Goal: Entertainment & Leisure: Consume media (video, audio)

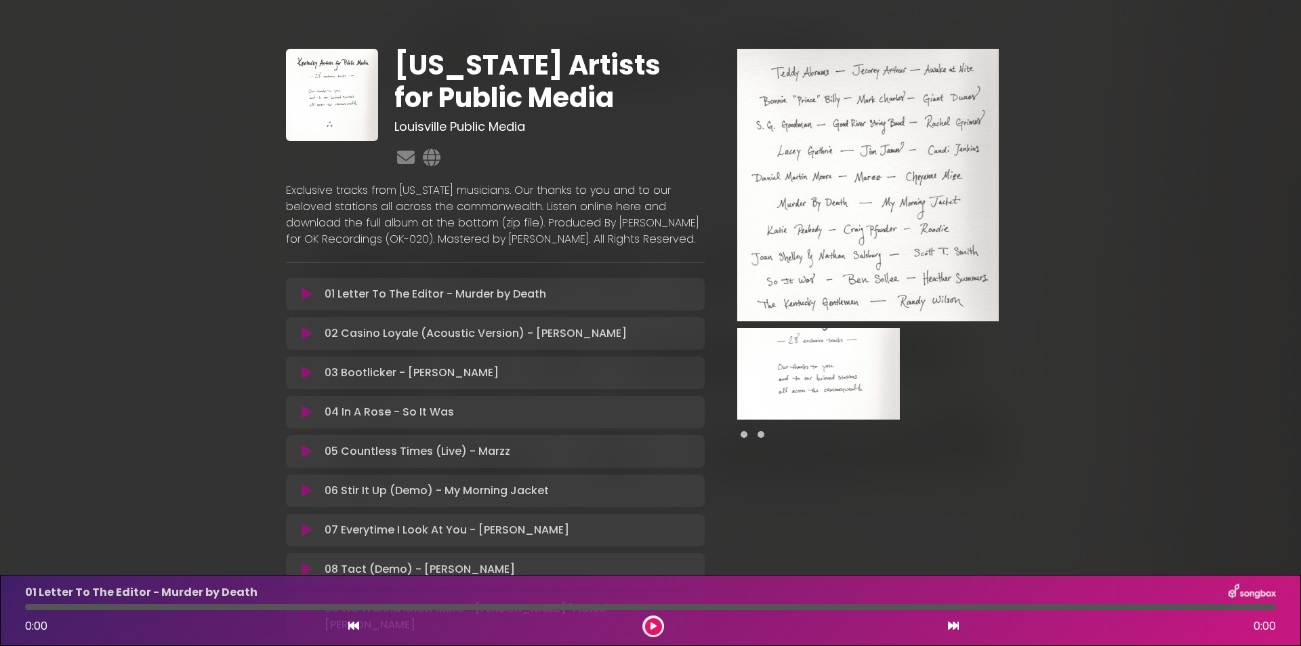
click at [339, 302] on p "01 Letter To The Editor - Murder by Death Loading Track..." at bounding box center [434, 294] width 221 height 16
click at [655, 626] on icon at bounding box center [653, 626] width 6 height 8
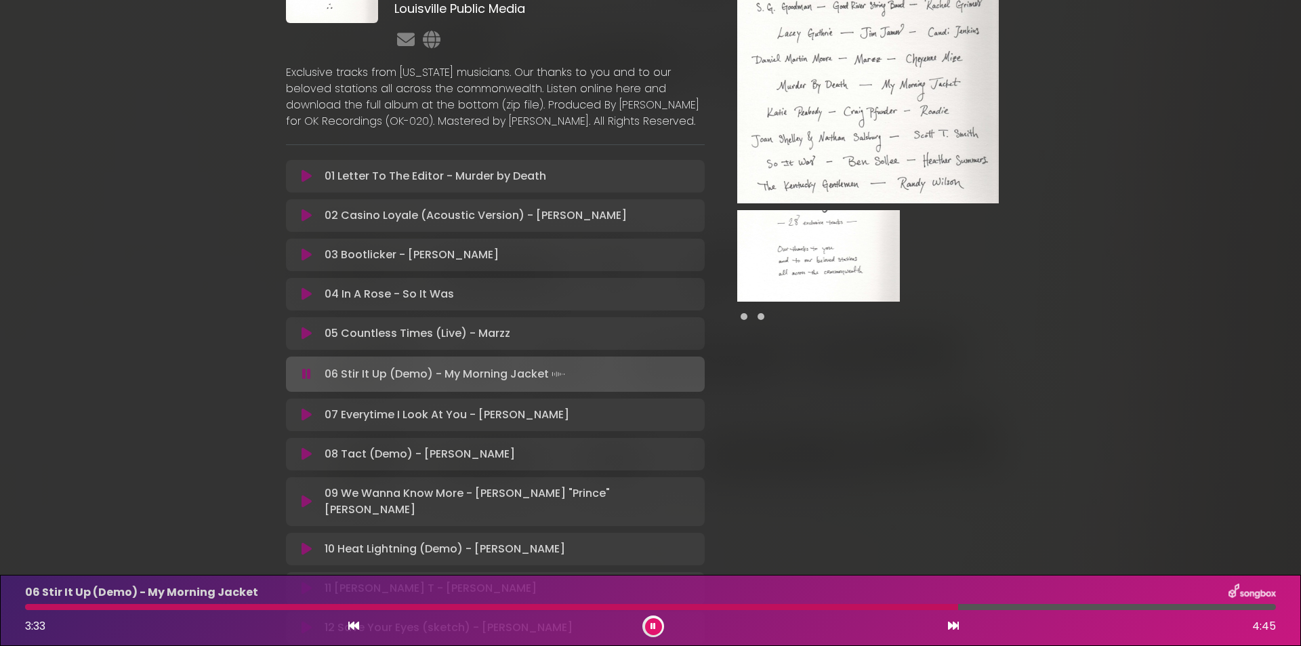
scroll to position [135, 0]
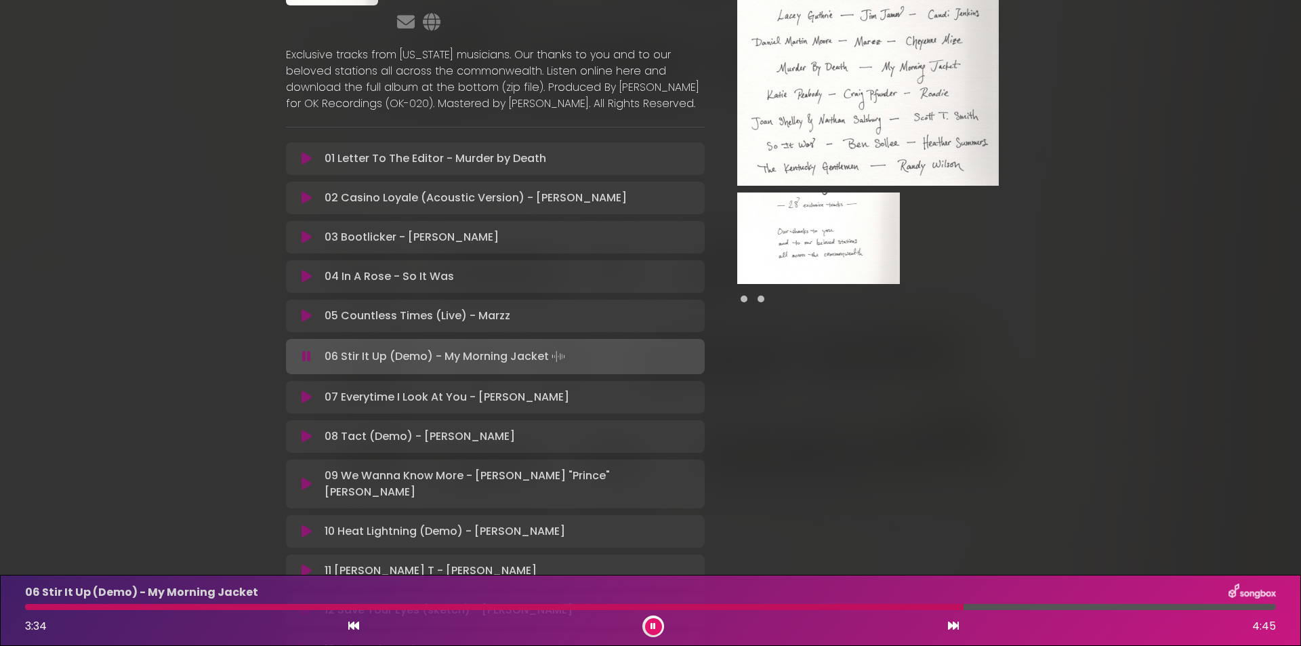
click at [490, 405] on p "07 Everytime I Look At You - [PERSON_NAME] Loading Track..." at bounding box center [446, 397] width 245 height 16
click at [307, 404] on icon at bounding box center [306, 397] width 10 height 14
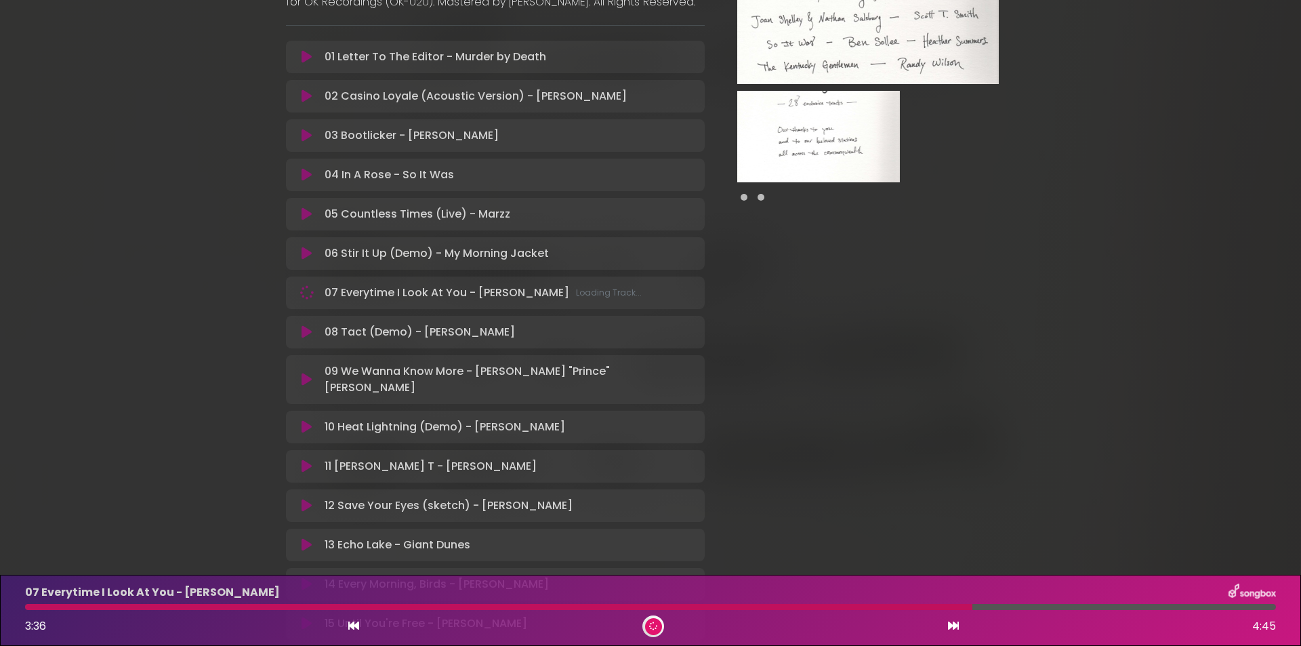
scroll to position [271, 0]
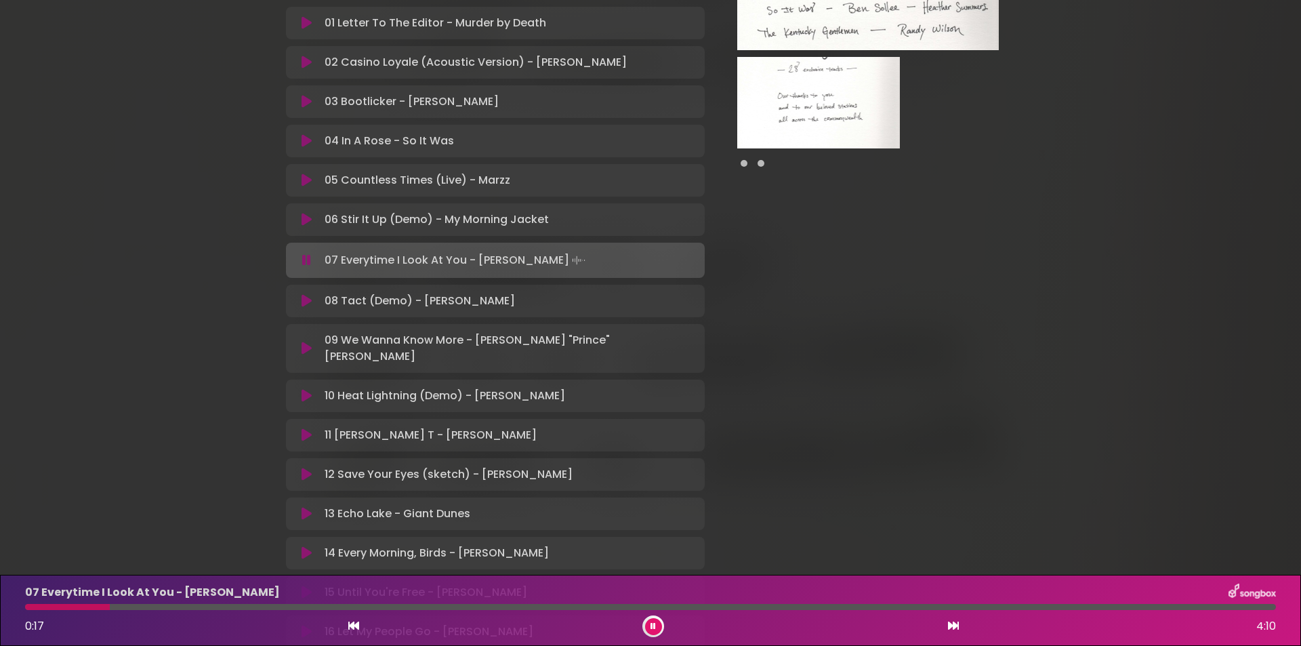
click at [383, 606] on div at bounding box center [650, 607] width 1250 height 6
click at [308, 308] on icon at bounding box center [306, 301] width 10 height 14
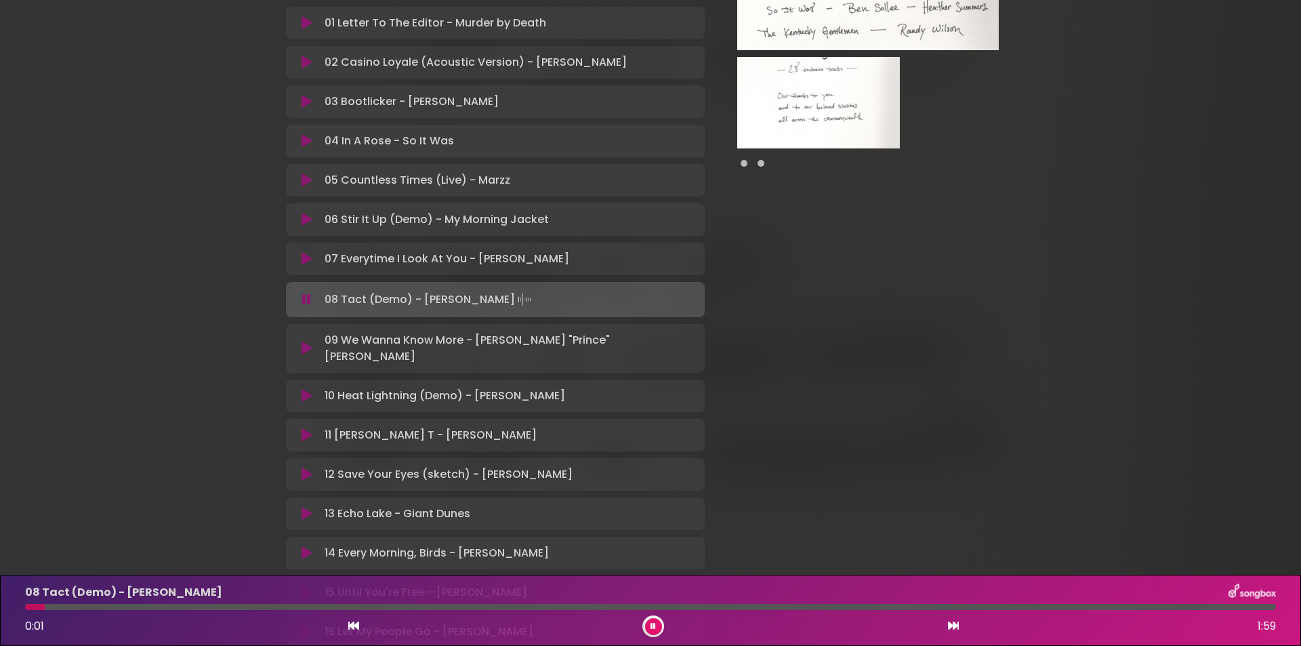
click at [297, 604] on div at bounding box center [650, 607] width 1250 height 6
click at [350, 354] on p "09 We Wanna Know More - [PERSON_NAME] "Prince" [PERSON_NAME] Loading Track..." at bounding box center [509, 348] width 371 height 33
click at [308, 355] on icon at bounding box center [306, 348] width 10 height 14
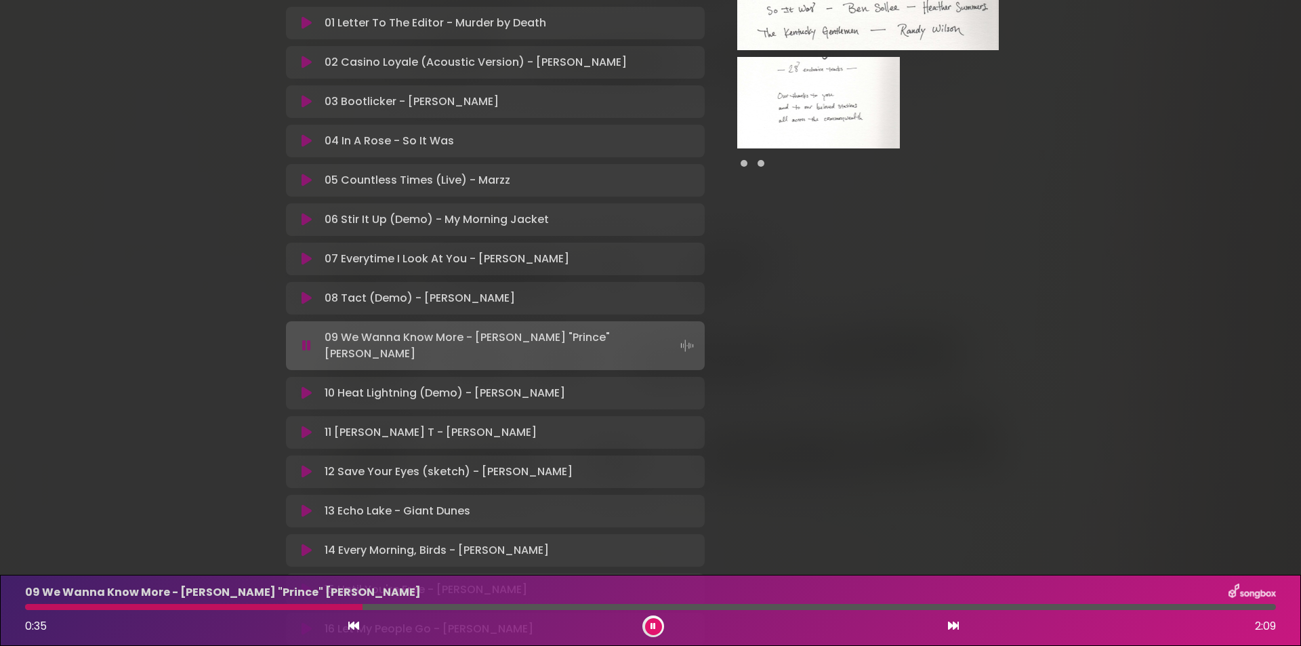
click at [305, 399] on icon at bounding box center [306, 393] width 10 height 14
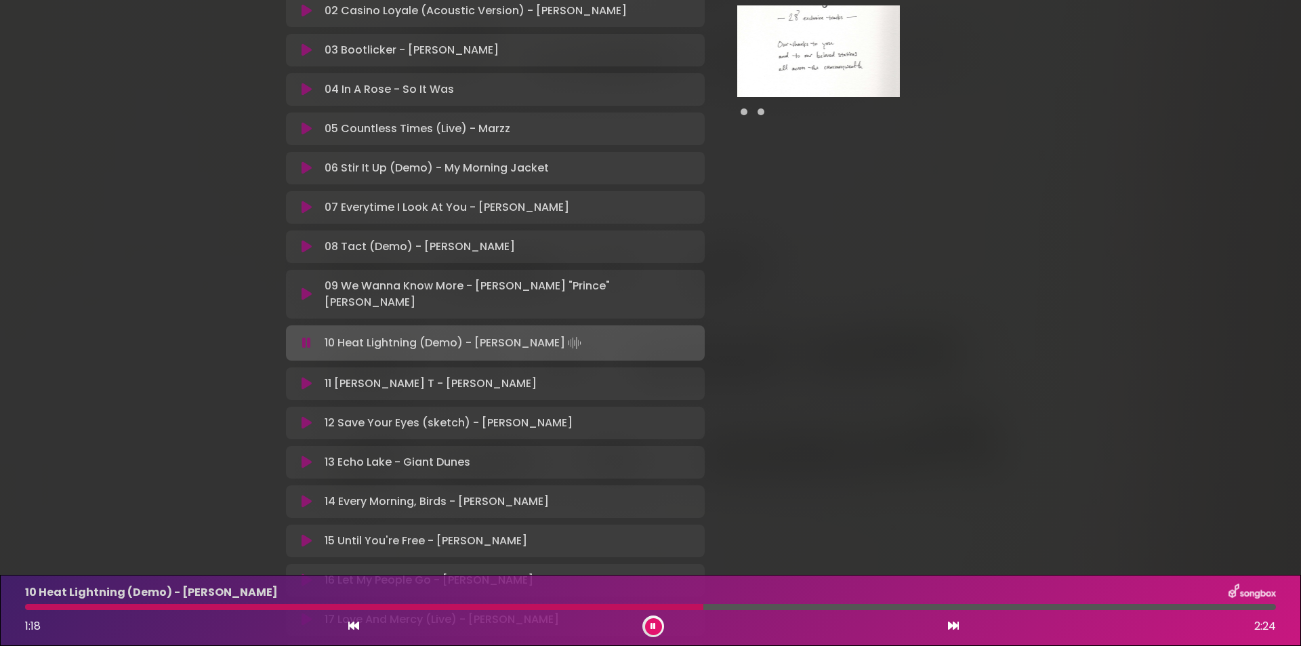
scroll to position [339, 0]
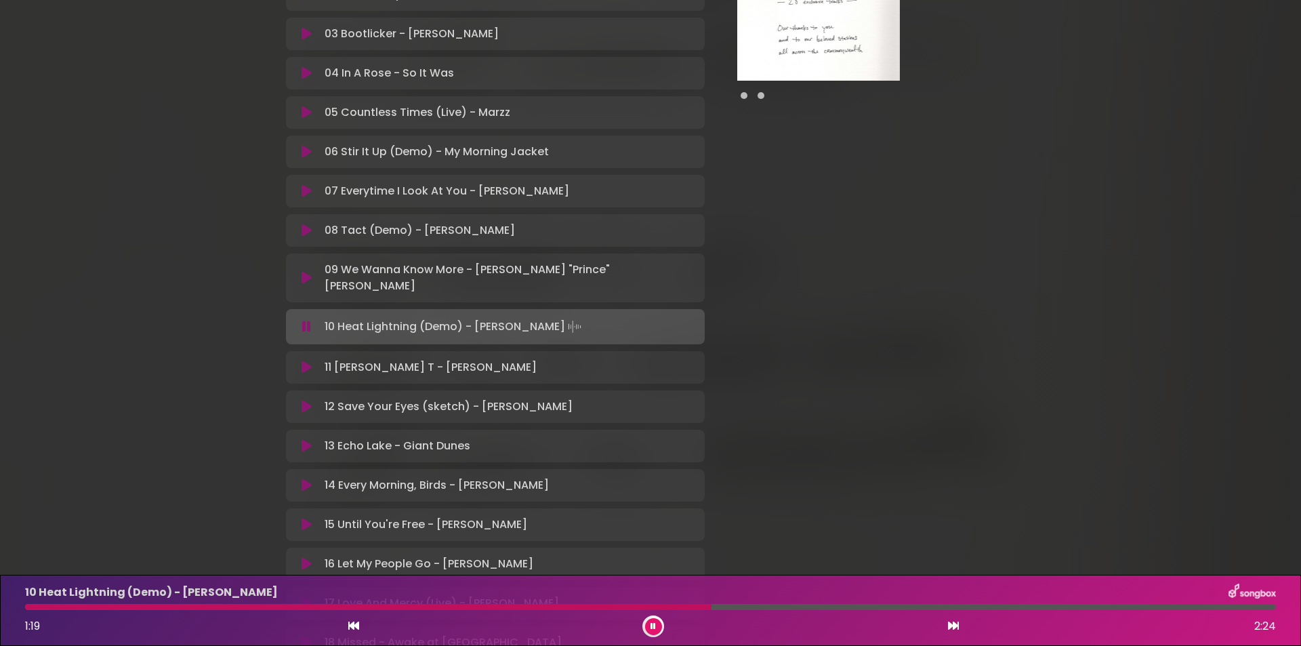
click at [303, 367] on icon at bounding box center [306, 367] width 10 height 14
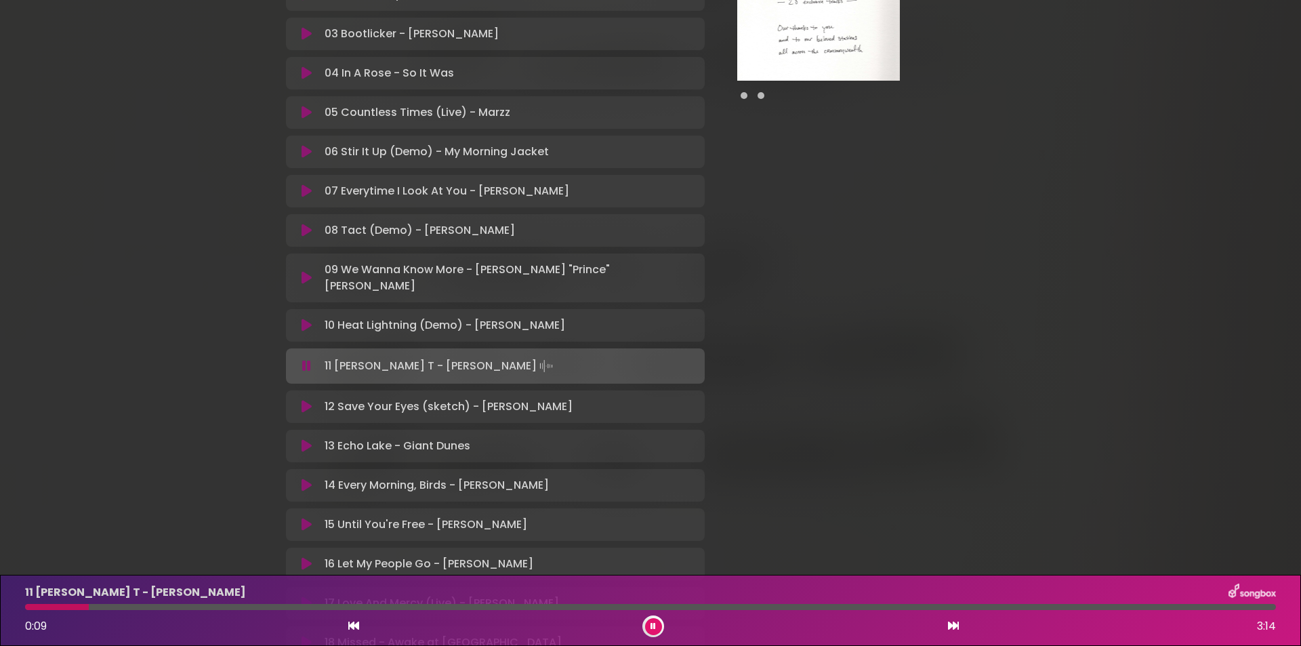
click at [250, 608] on div at bounding box center [650, 607] width 1250 height 6
click at [373, 415] on p "12 Save Your Eyes (sketch) - [PERSON_NAME] Loading Track..." at bounding box center [448, 406] width 248 height 16
click at [379, 407] on p "12 Save Your Eyes (sketch) - [PERSON_NAME] Loading Track..." at bounding box center [448, 406] width 248 height 16
click at [306, 406] on icon at bounding box center [306, 407] width 10 height 14
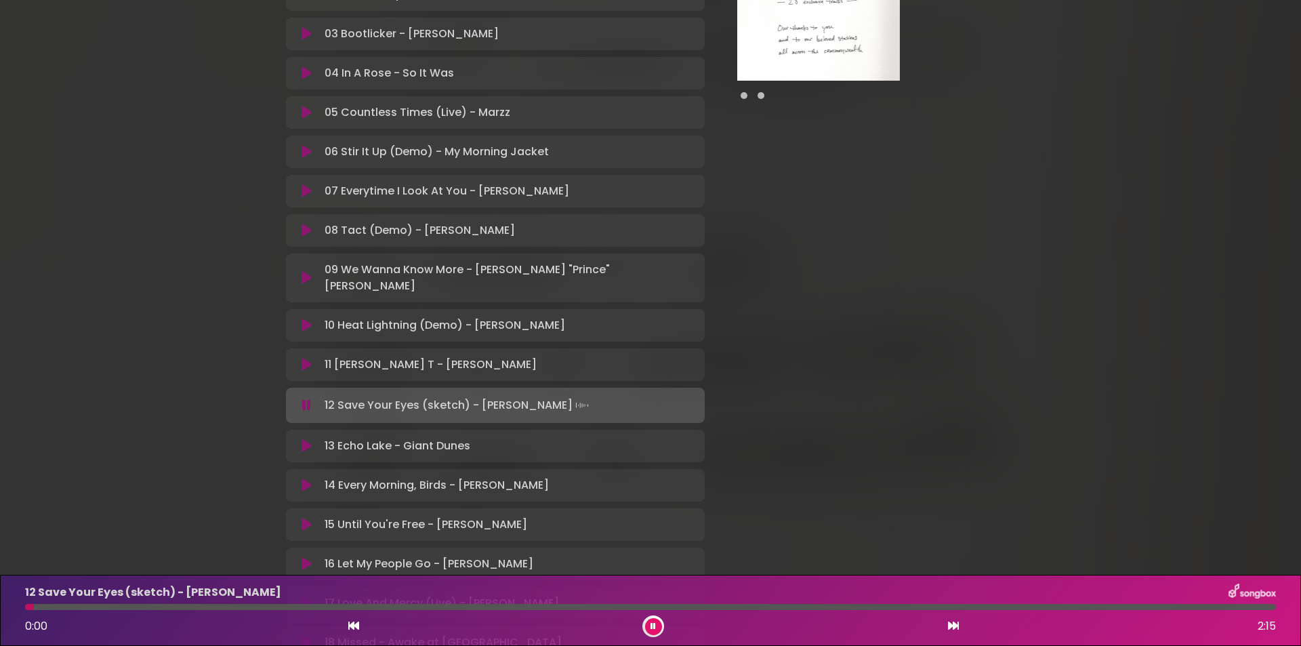
click at [291, 603] on div "12 Save Your Eyes (sketch) - [PERSON_NAME] 0:00 2:15" at bounding box center [650, 610] width 1267 height 54
click at [285, 608] on div at bounding box center [650, 607] width 1250 height 6
click at [310, 448] on icon at bounding box center [306, 446] width 10 height 14
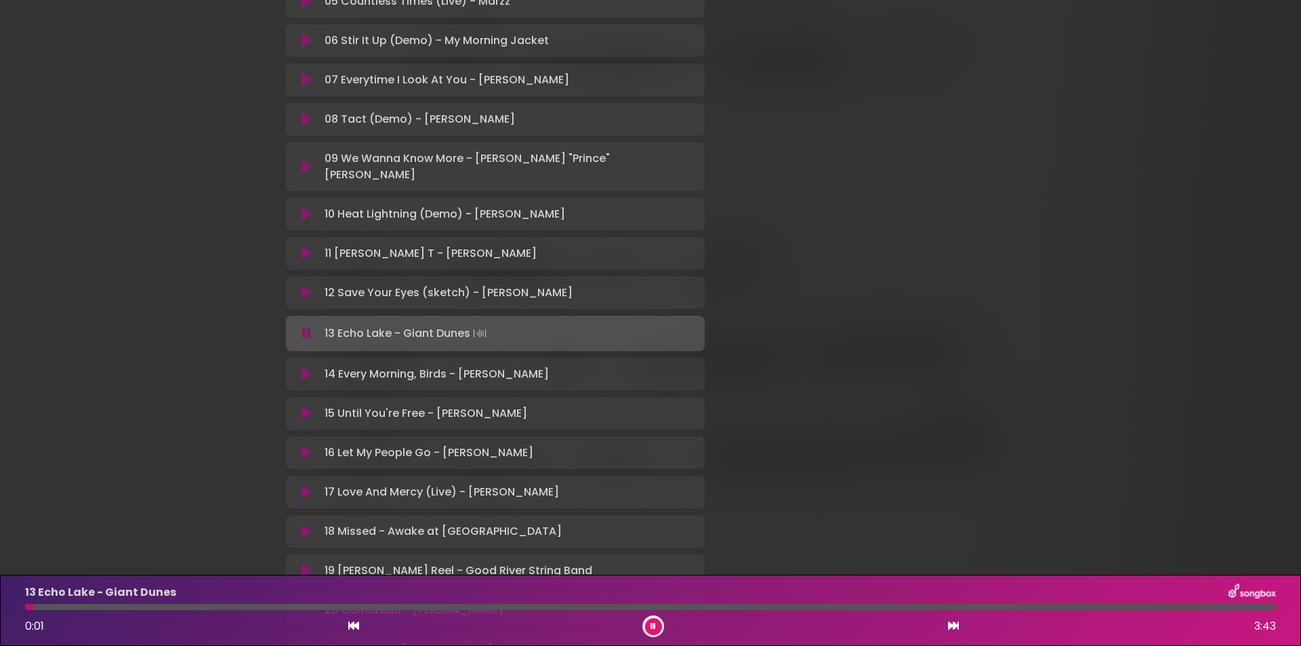
scroll to position [474, 0]
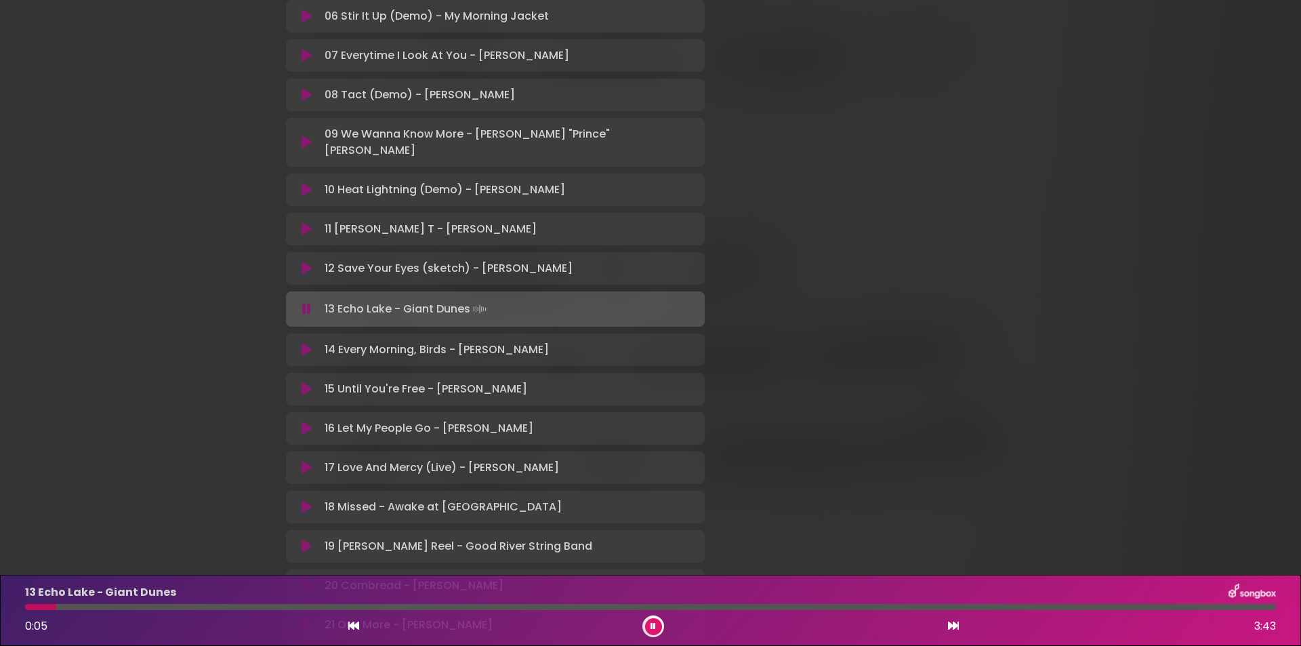
click at [309, 604] on div at bounding box center [650, 607] width 1250 height 6
click at [306, 350] on icon at bounding box center [306, 350] width 10 height 14
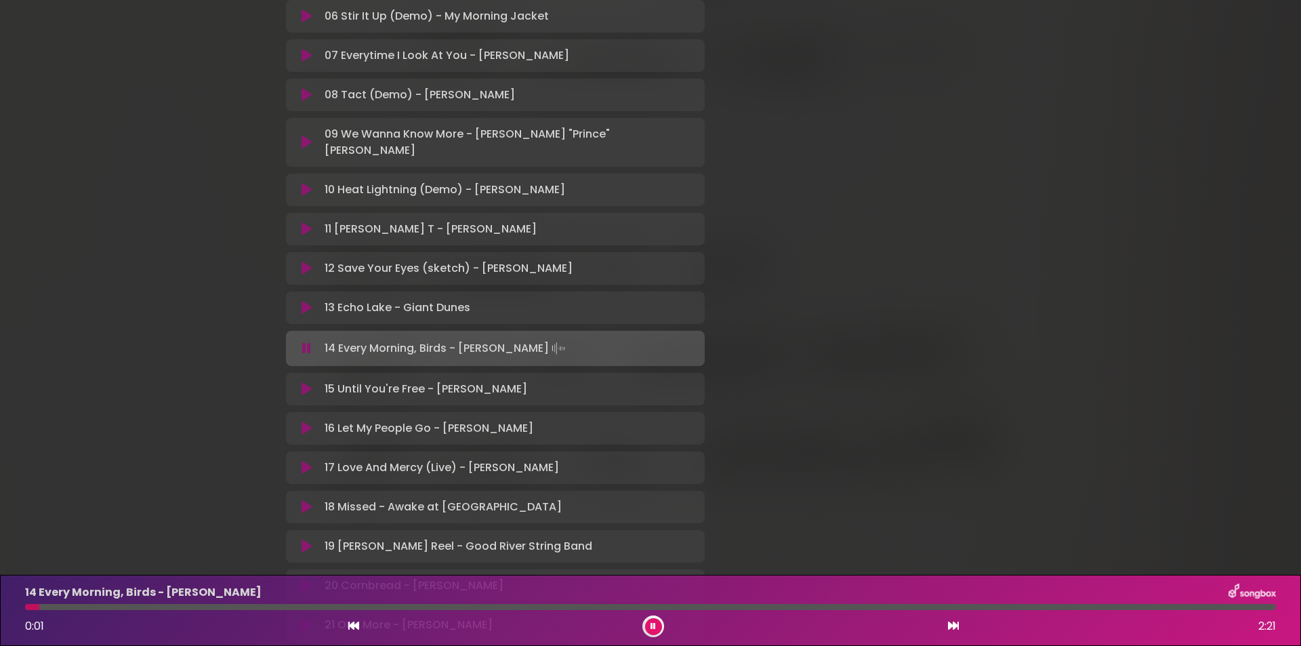
click at [293, 606] on div at bounding box center [650, 607] width 1250 height 6
click at [431, 608] on div at bounding box center [650, 607] width 1250 height 6
click at [312, 392] on icon at bounding box center [306, 389] width 10 height 14
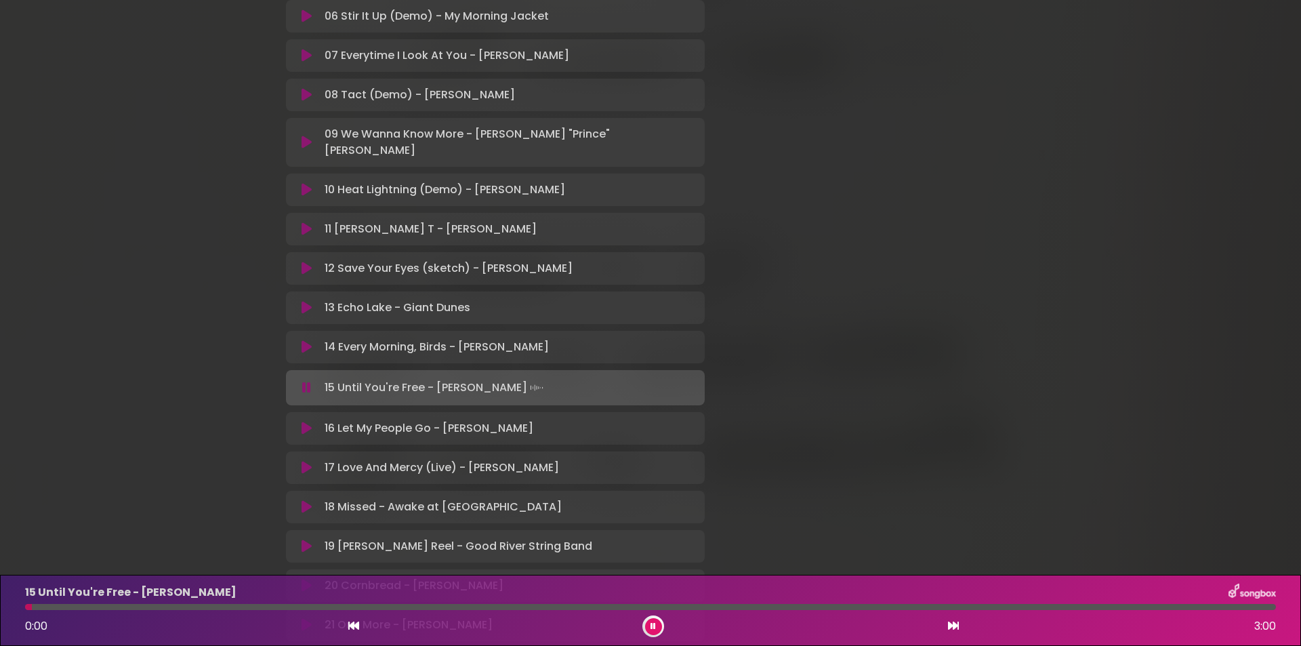
click at [486, 606] on div at bounding box center [650, 607] width 1250 height 6
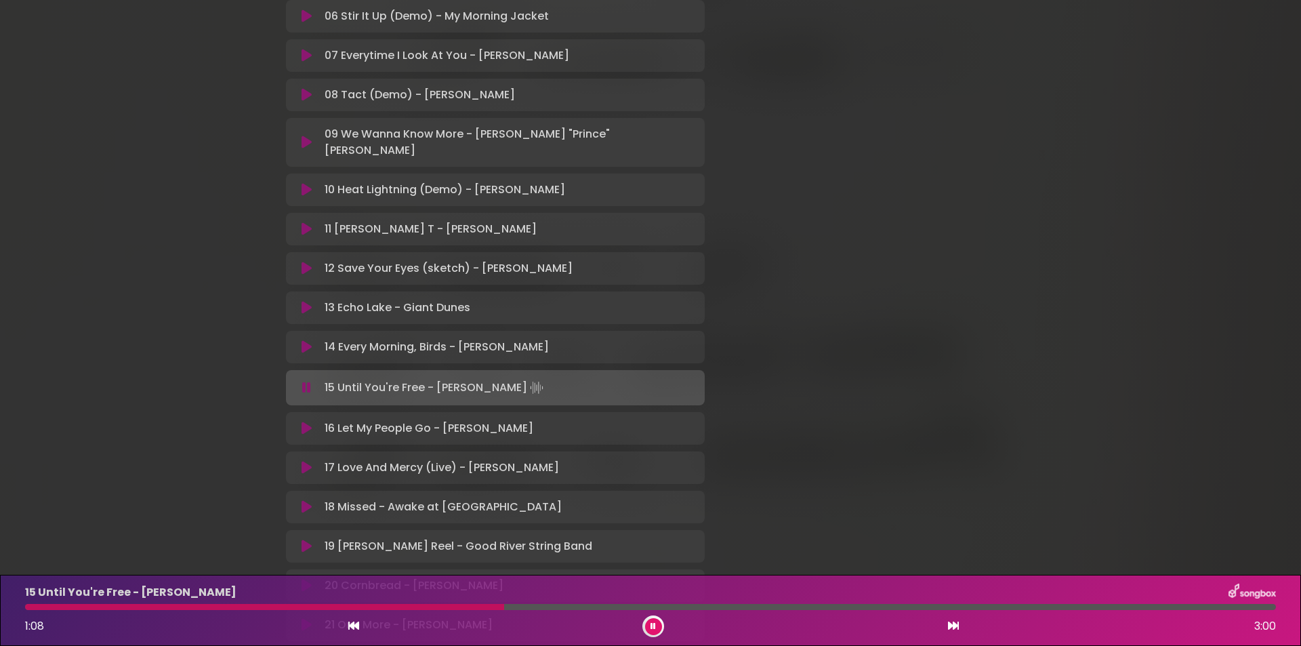
click at [303, 427] on icon at bounding box center [306, 428] width 10 height 14
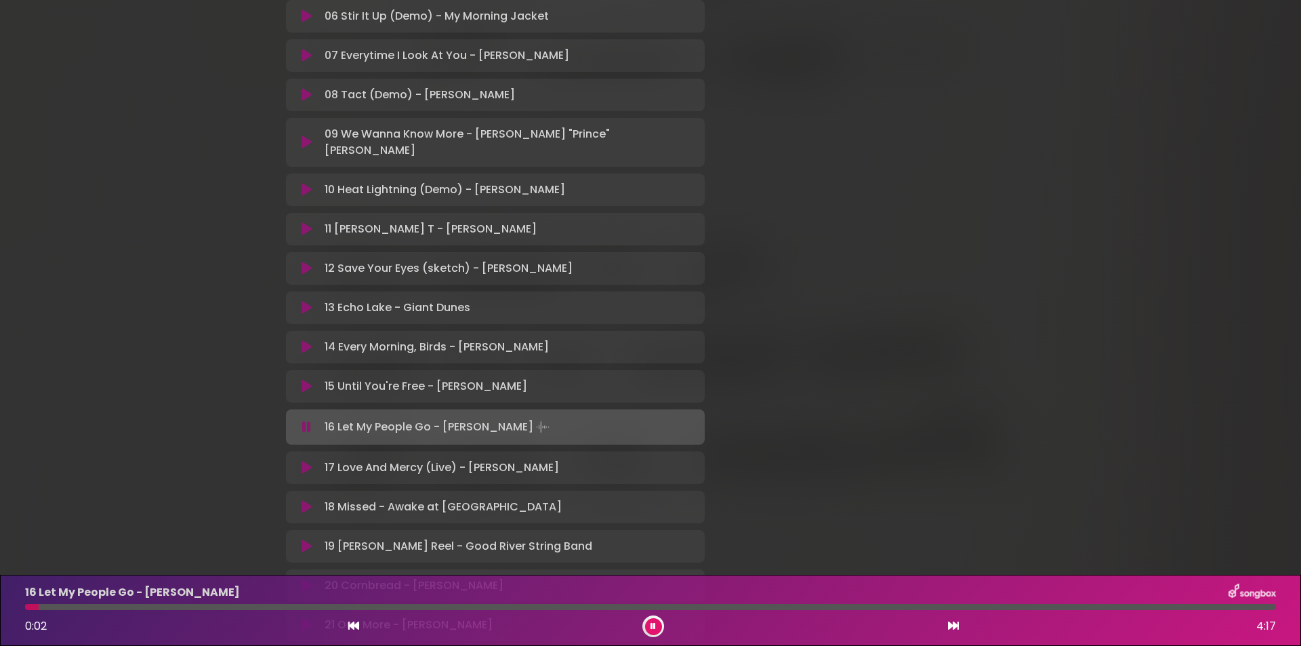
click at [473, 606] on div at bounding box center [650, 607] width 1250 height 6
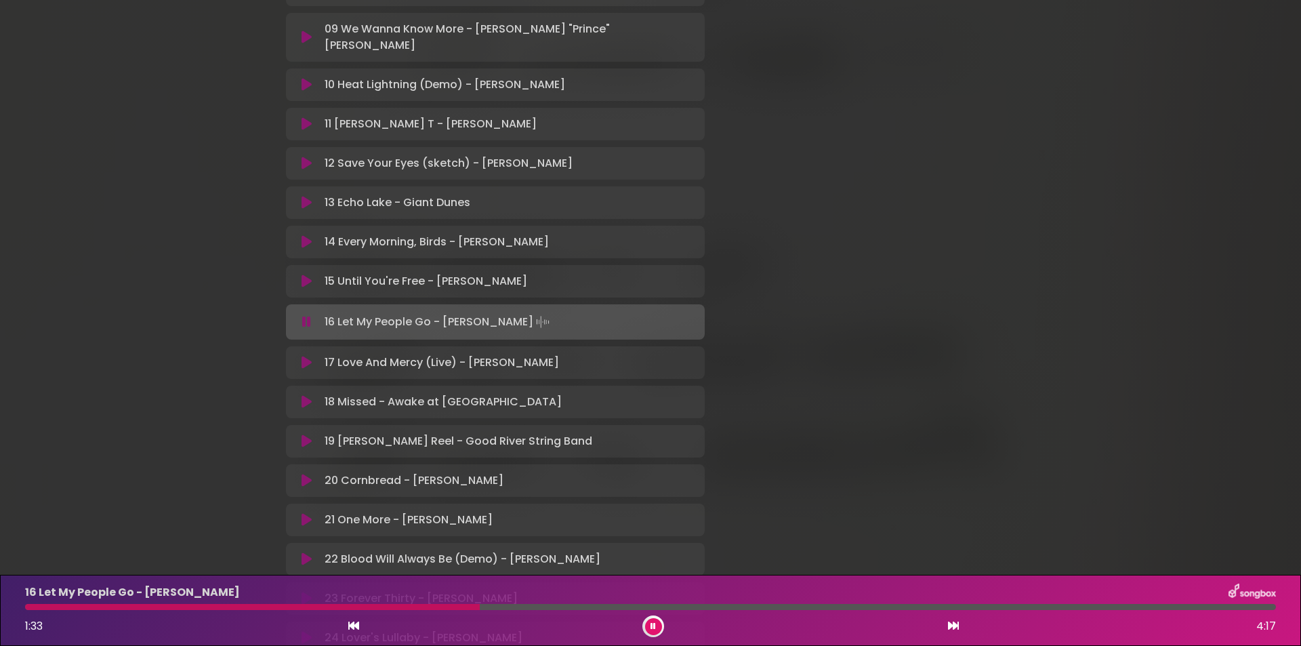
scroll to position [610, 0]
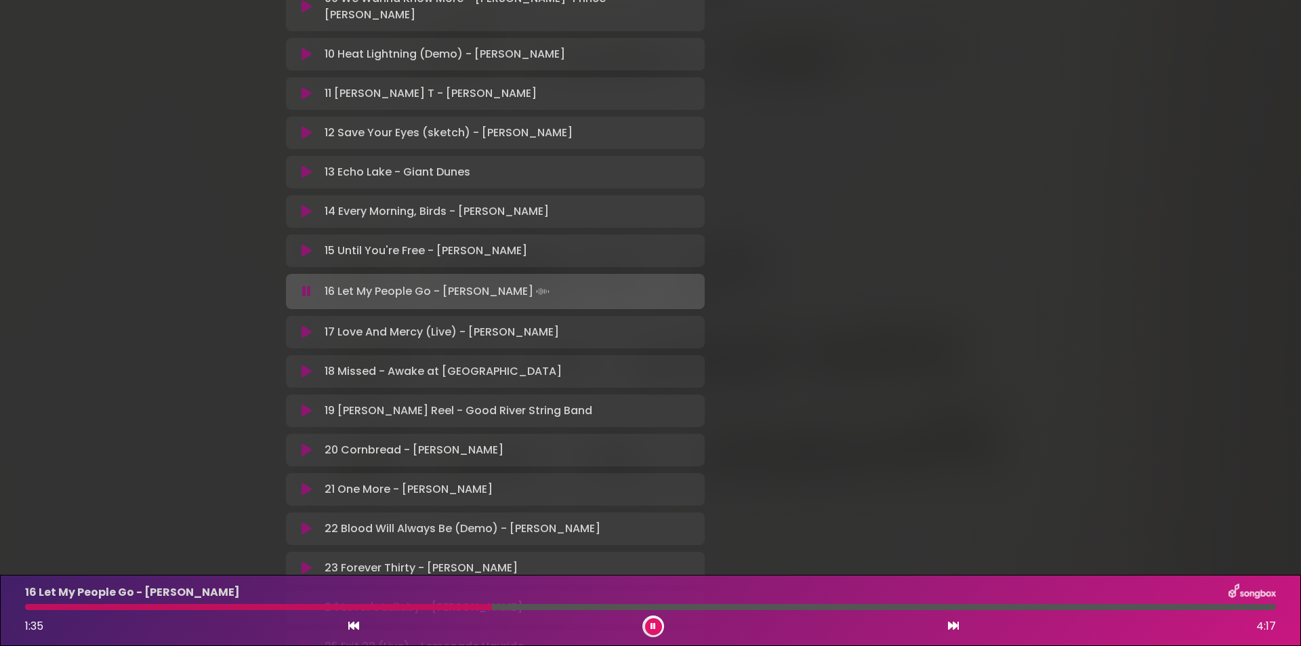
click at [306, 374] on icon at bounding box center [306, 371] width 10 height 14
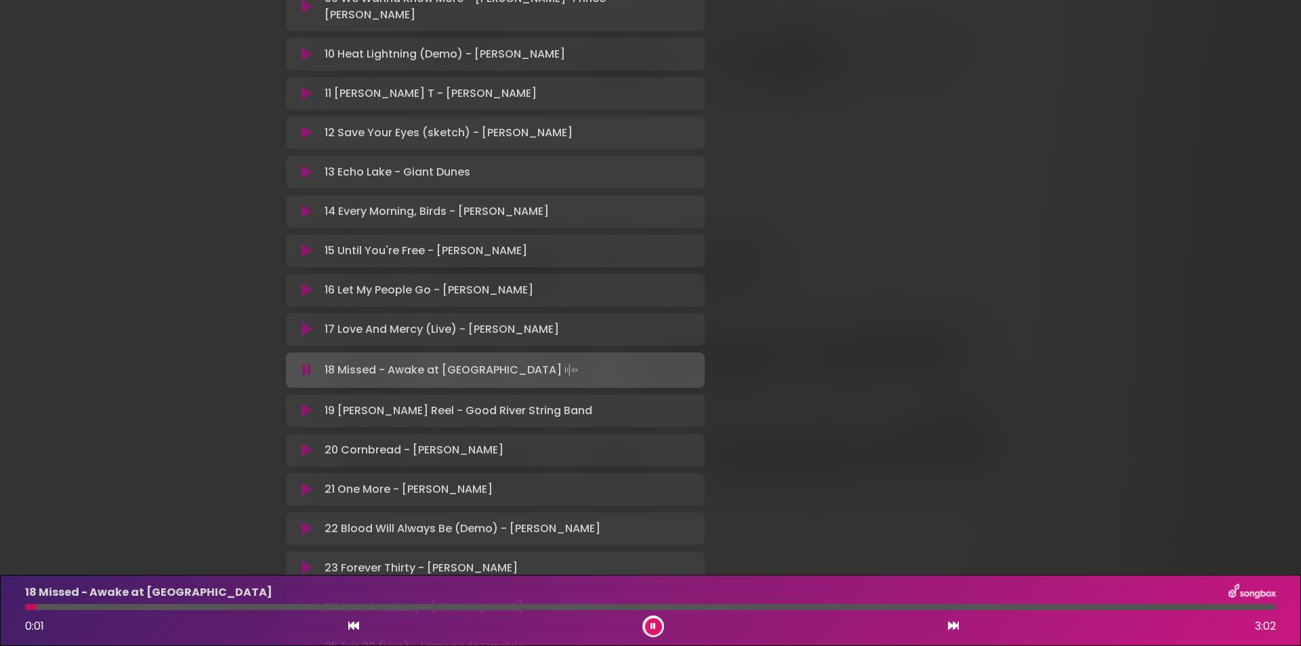
click at [482, 606] on div at bounding box center [650, 607] width 1250 height 6
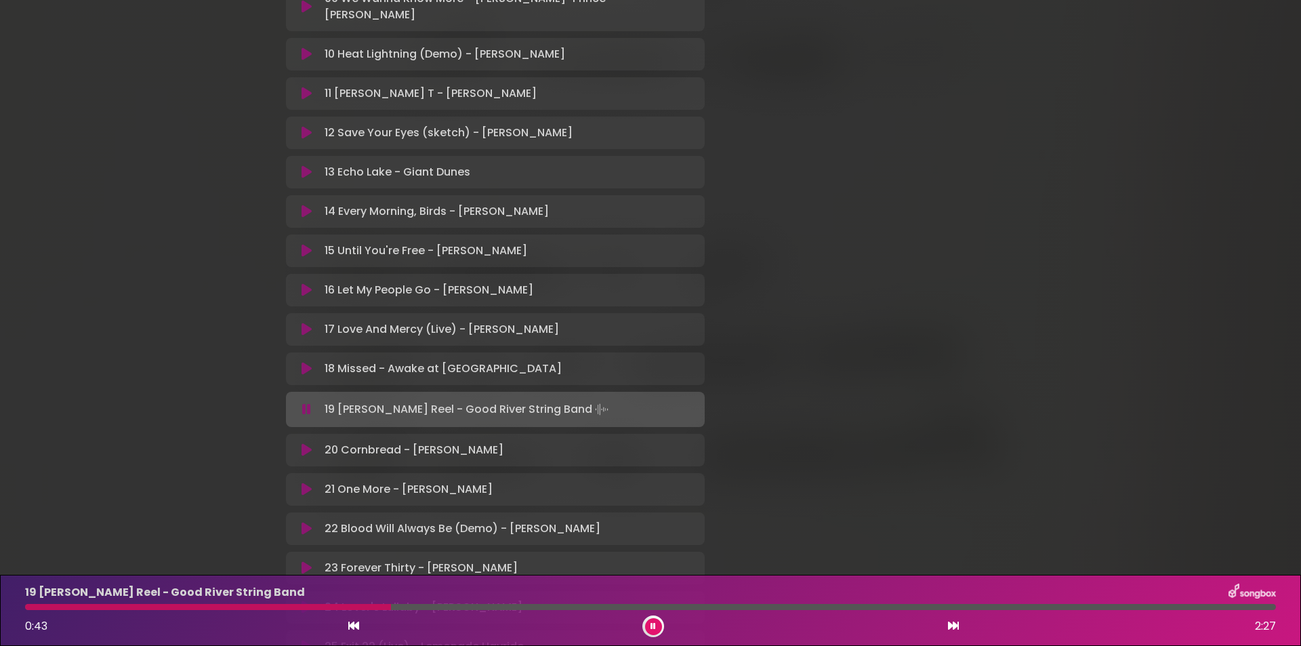
click at [303, 444] on icon at bounding box center [306, 450] width 10 height 14
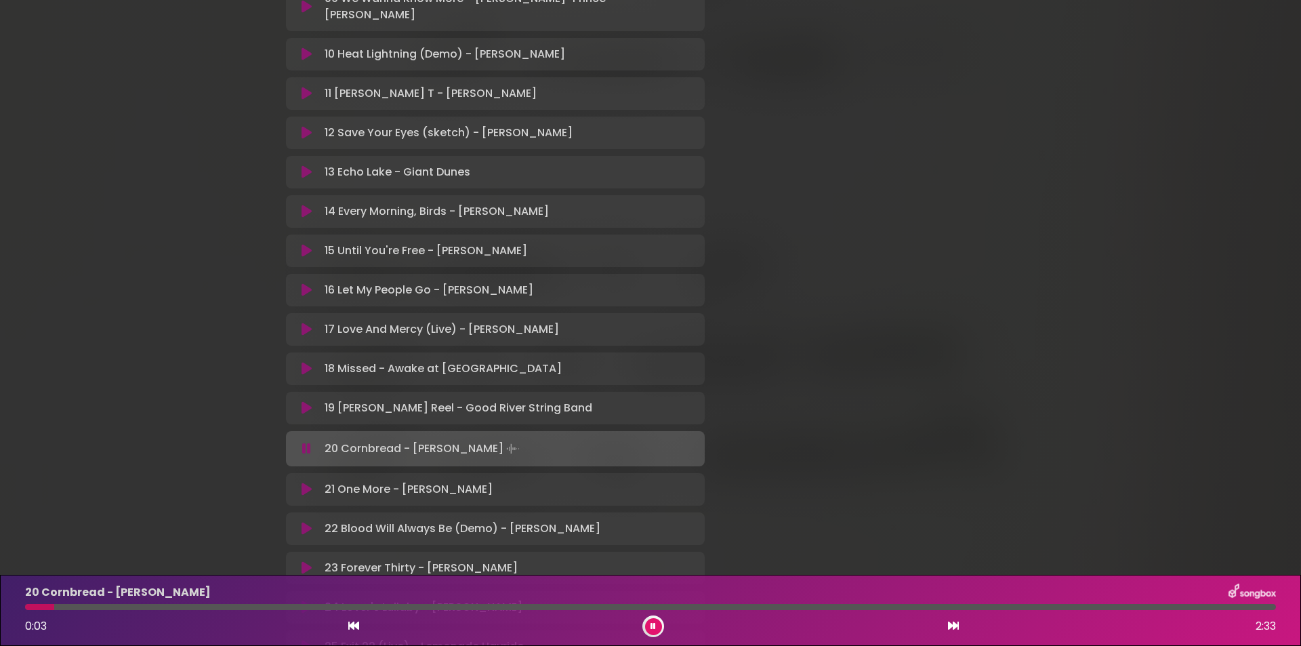
click at [362, 609] on div at bounding box center [650, 607] width 1250 height 6
click at [310, 489] on icon at bounding box center [306, 489] width 10 height 14
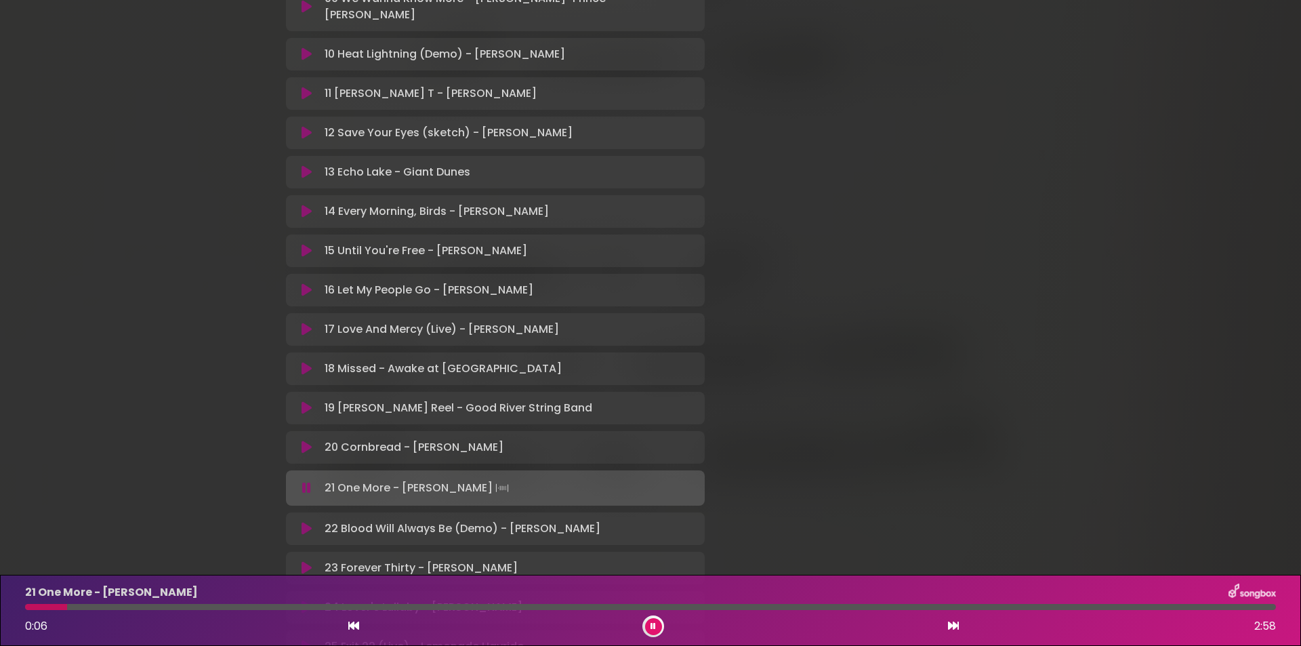
click at [652, 627] on icon at bounding box center [653, 626] width 6 height 9
